Goal: Task Accomplishment & Management: Manage account settings

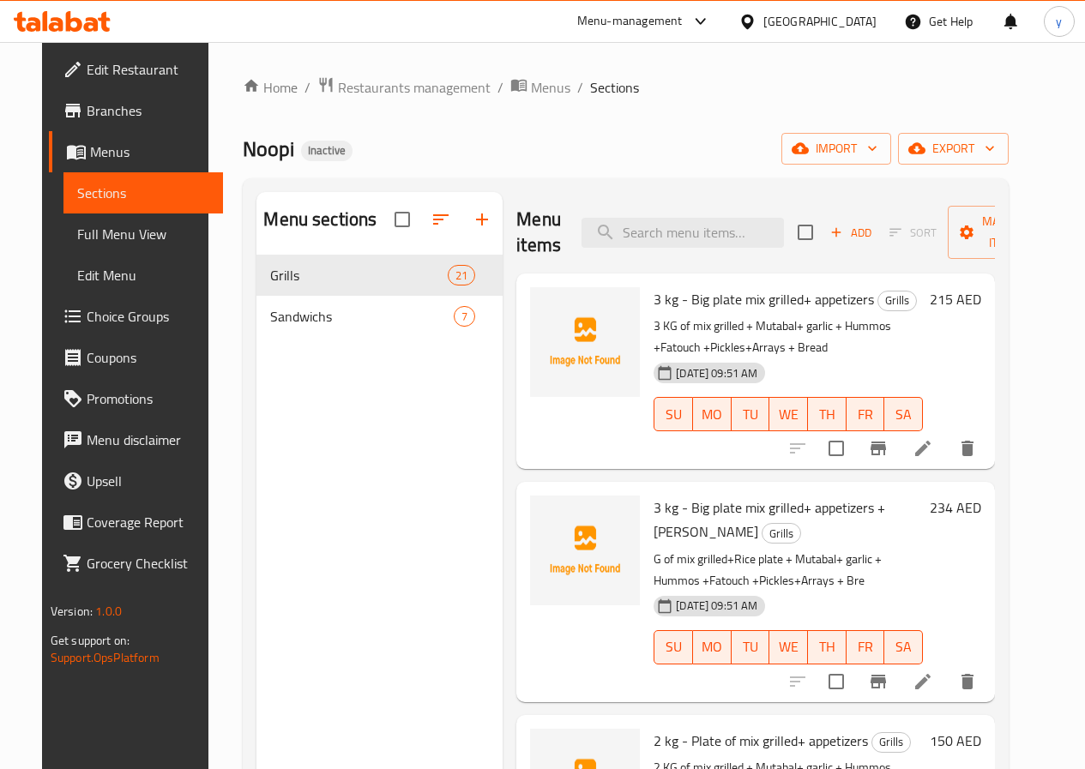
scroll to position [86, 0]
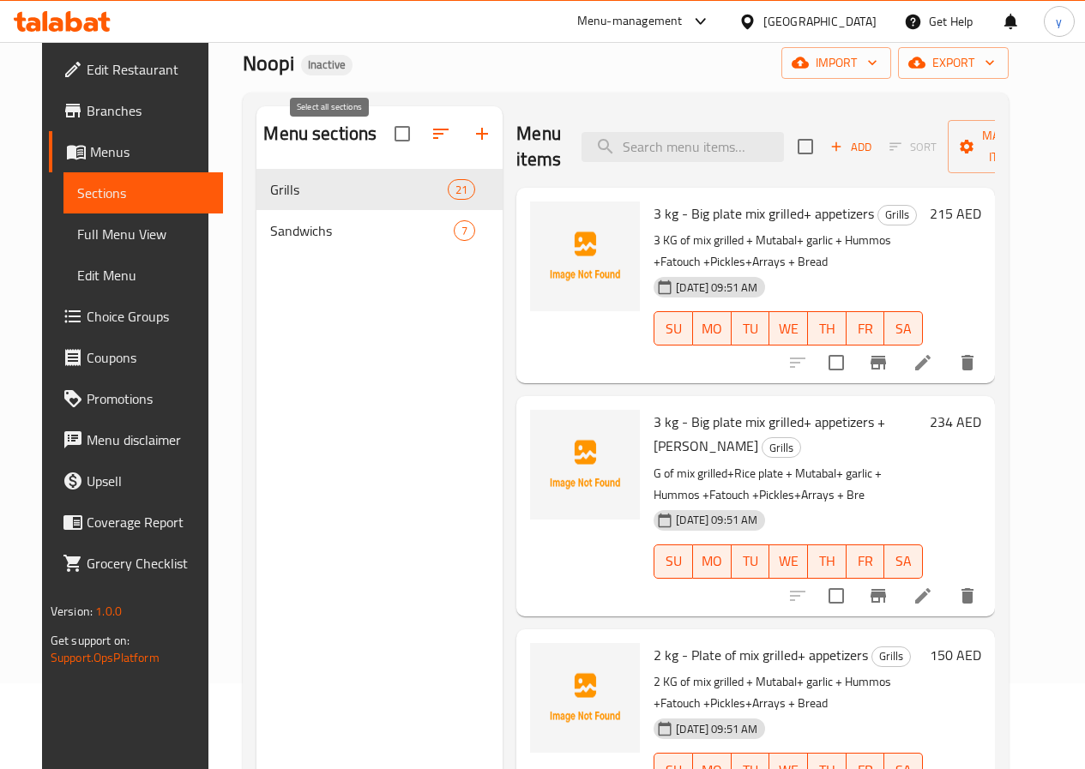
click at [384, 152] on input "checkbox" at bounding box center [402, 134] width 36 height 36
checkbox input "true"
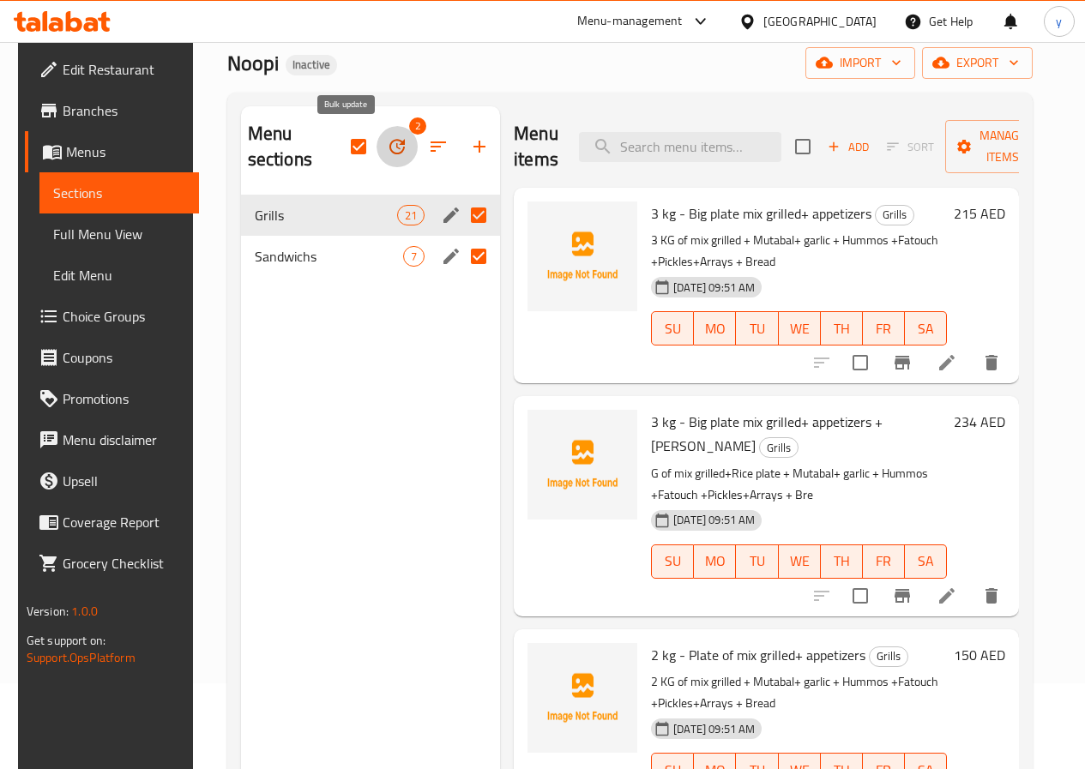
drag, startPoint x: 349, startPoint y: 150, endPoint x: 349, endPoint y: 164, distance: 13.7
click at [376, 164] on button "button" at bounding box center [396, 146] width 41 height 41
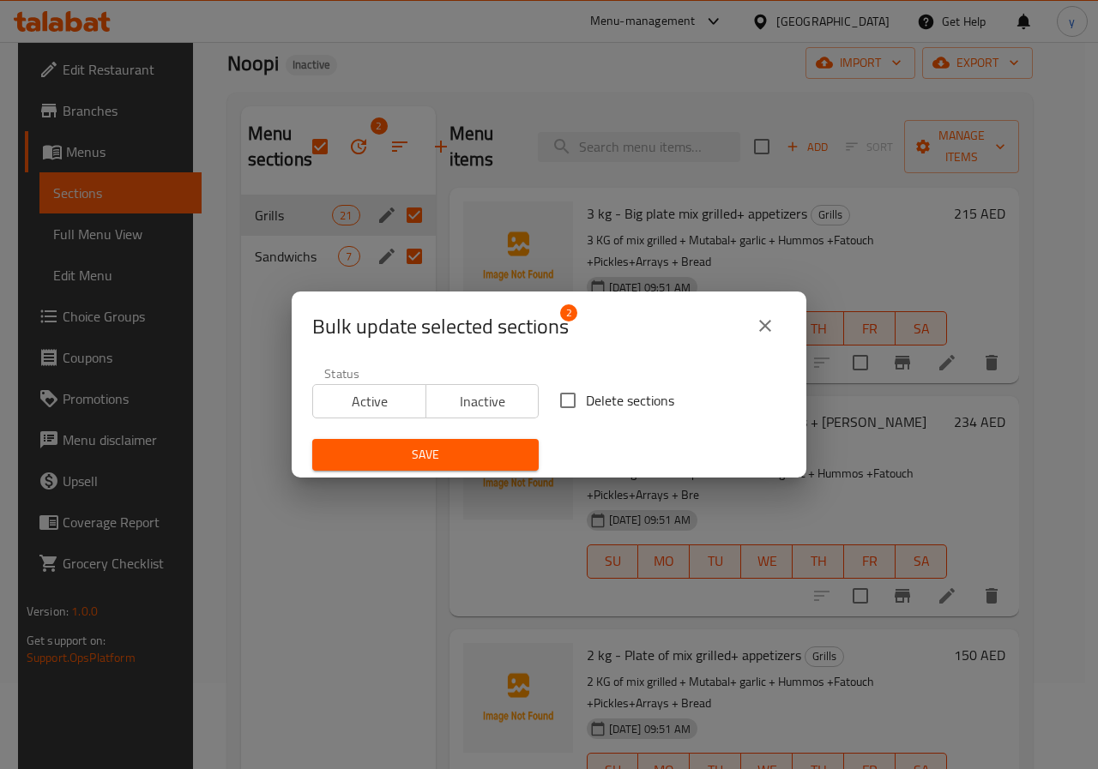
click at [765, 333] on icon "close" at bounding box center [765, 326] width 21 height 21
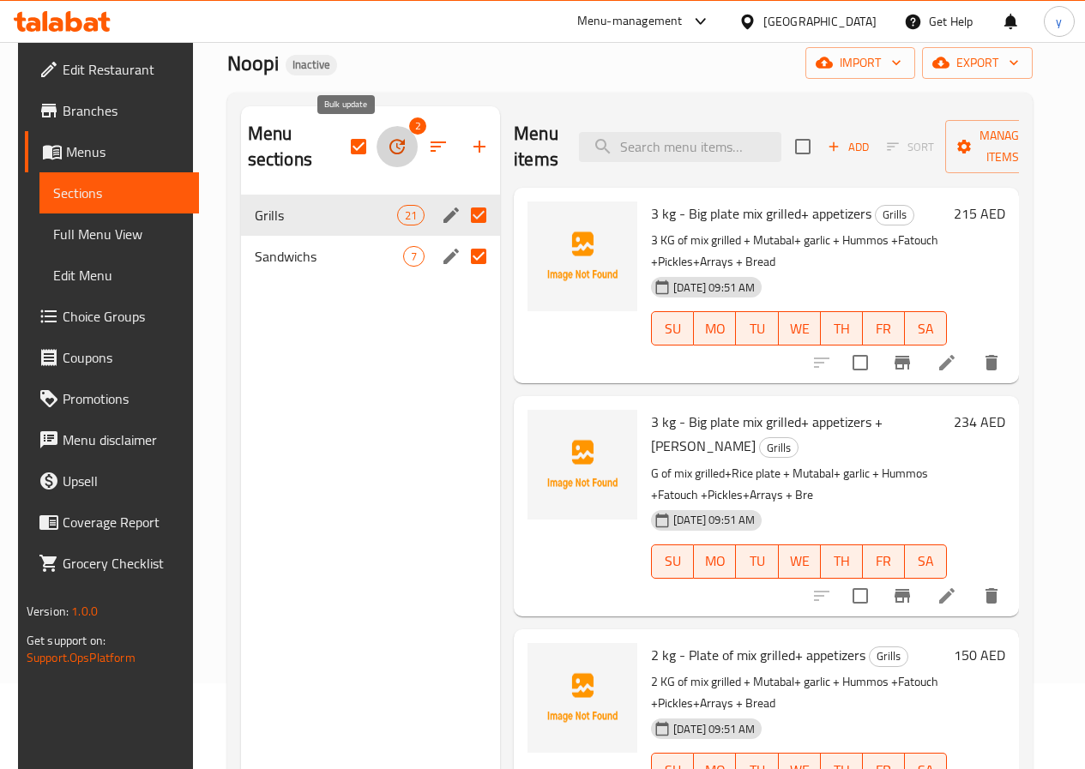
click at [387, 146] on icon "button" at bounding box center [397, 146] width 21 height 21
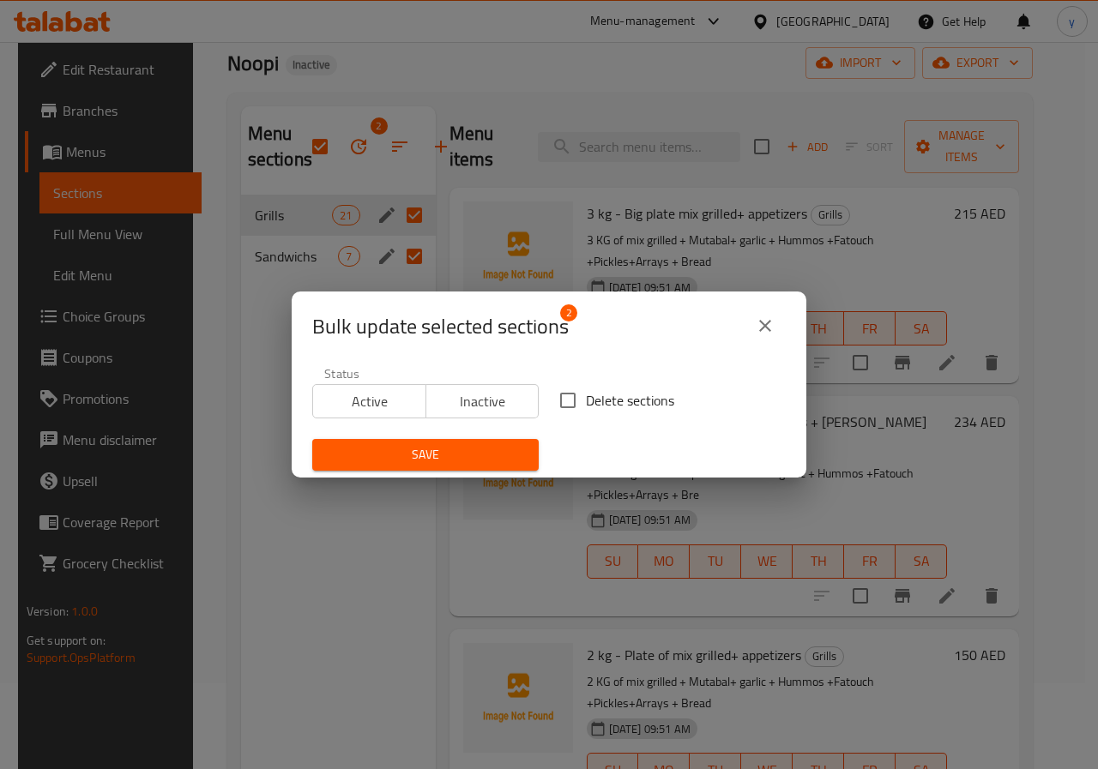
click at [565, 400] on input "Delete sections" at bounding box center [568, 400] width 36 height 36
checkbox input "true"
click at [460, 454] on span "Save" at bounding box center [425, 454] width 199 height 21
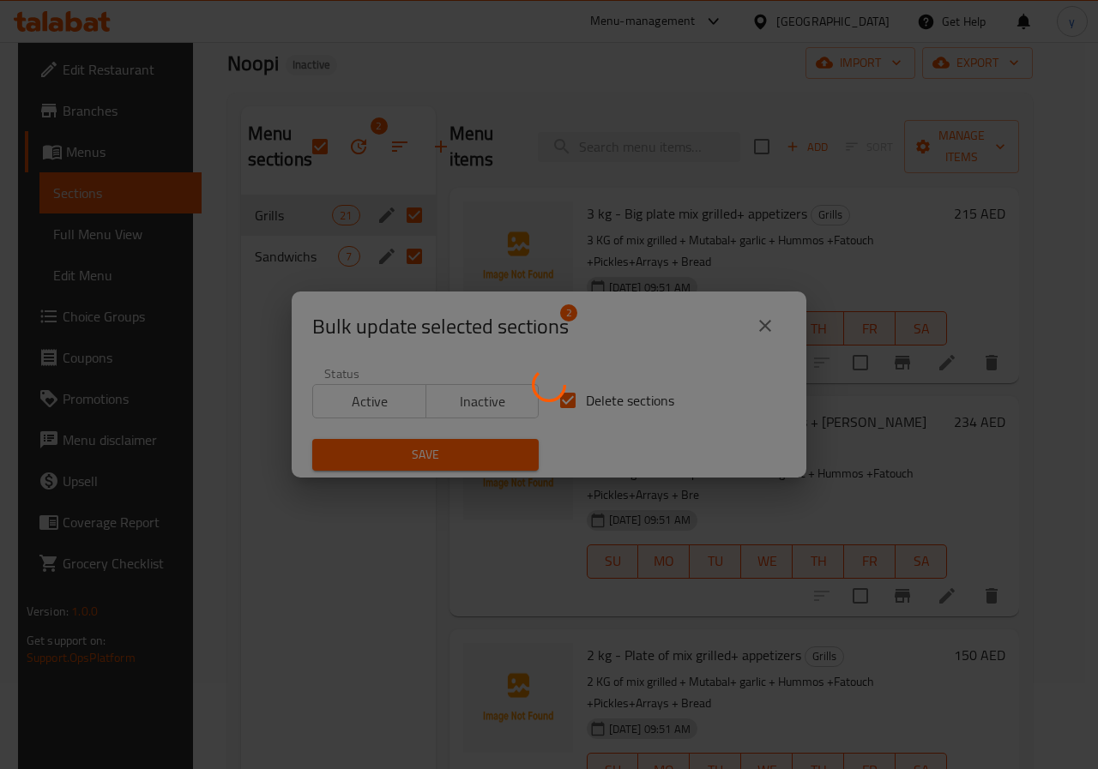
checkbox input "false"
